Goal: Information Seeking & Learning: Learn about a topic

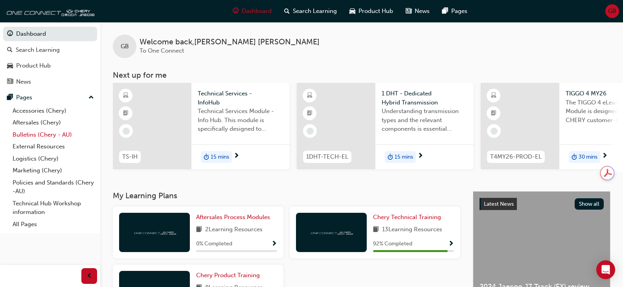
click at [44, 130] on link "Bulletins (Chery - AU)" at bounding box center [53, 135] width 88 height 12
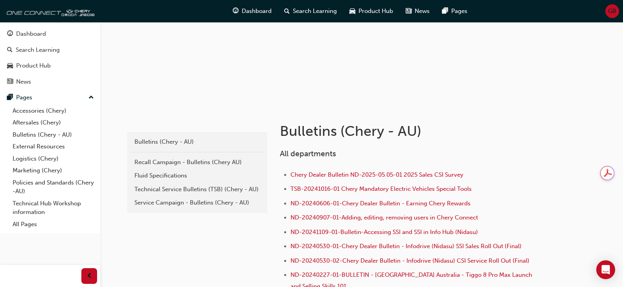
scroll to position [79, 0]
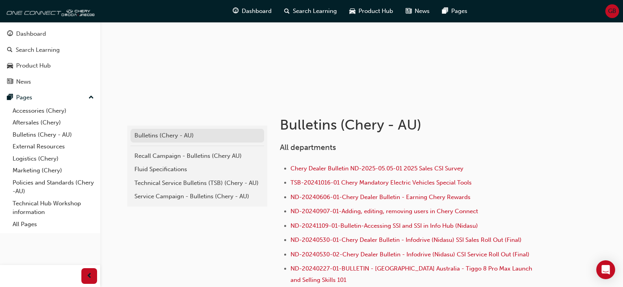
click at [160, 135] on div "Bulletins (Chery - AU)" at bounding box center [197, 135] width 126 height 9
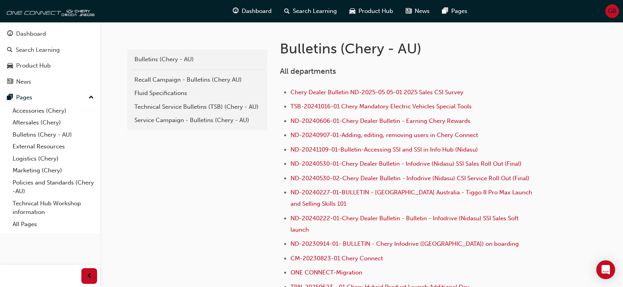
scroll to position [157, 0]
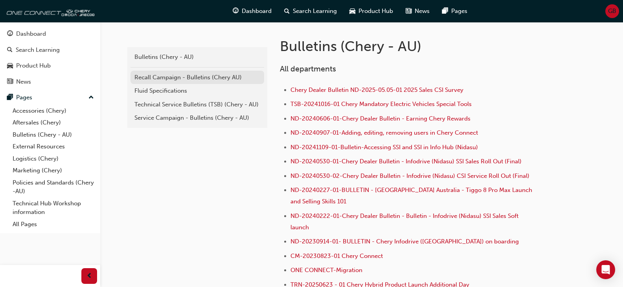
click at [161, 79] on div "Recall Campaign - Bulletins (Chery AU)" at bounding box center [197, 77] width 126 height 9
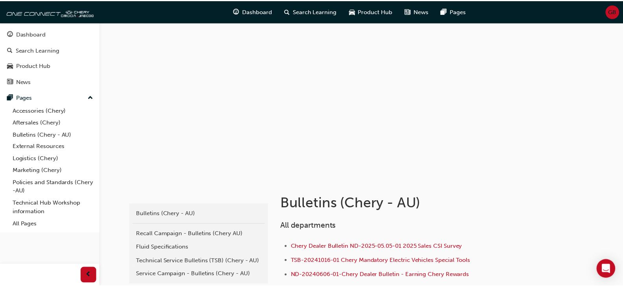
scroll to position [157, 0]
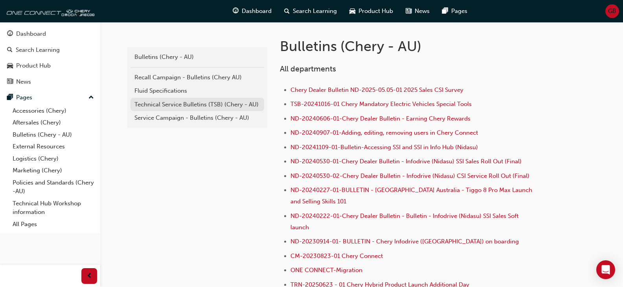
click at [158, 106] on div "Technical Service Bulletins (TSB) (Chery - AU)" at bounding box center [197, 104] width 126 height 9
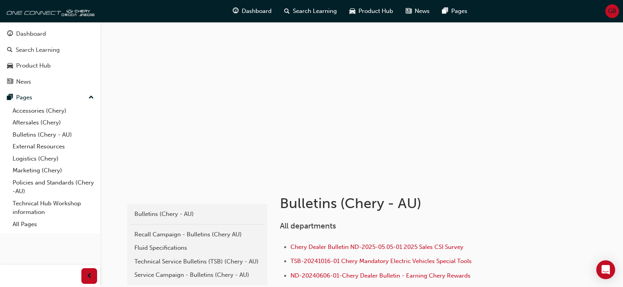
scroll to position [157, 0]
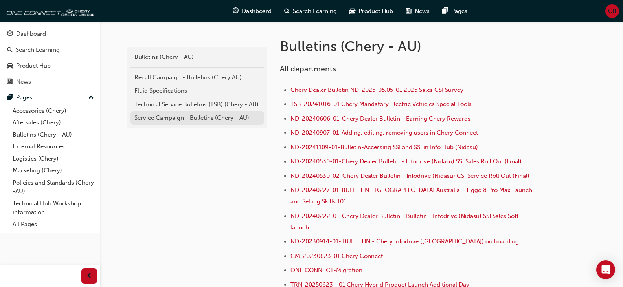
click at [164, 117] on div "Service Campaign - Bulletins (Chery - AU)" at bounding box center [197, 118] width 126 height 9
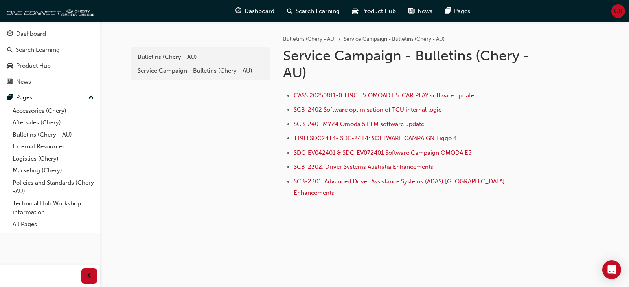
click at [390, 136] on span "T19FLSDC24T4- SDC-24T4: SOFTWARE CAMPAIGN Tiggo 4" at bounding box center [374, 138] width 163 height 7
